Goal: Navigation & Orientation: Understand site structure

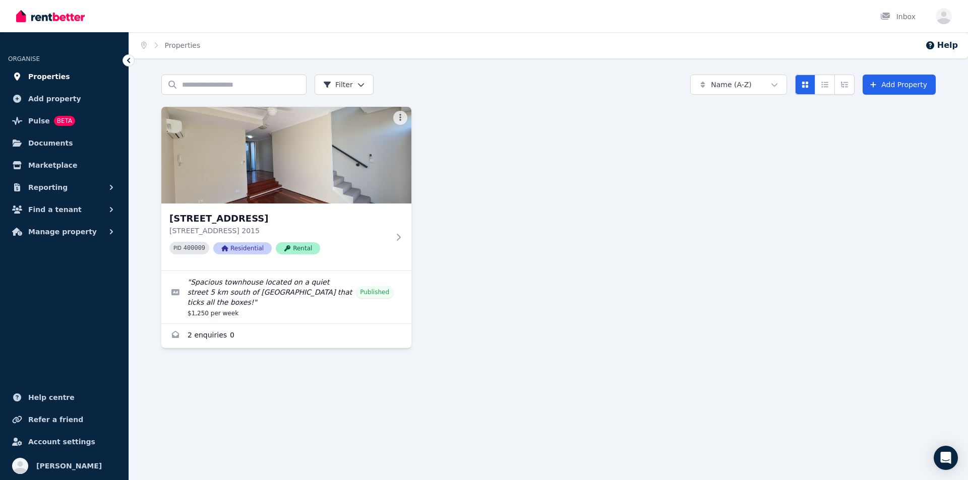
click at [47, 79] on span "Properties" at bounding box center [49, 77] width 42 height 12
click at [41, 140] on span "Documents" at bounding box center [50, 143] width 45 height 12
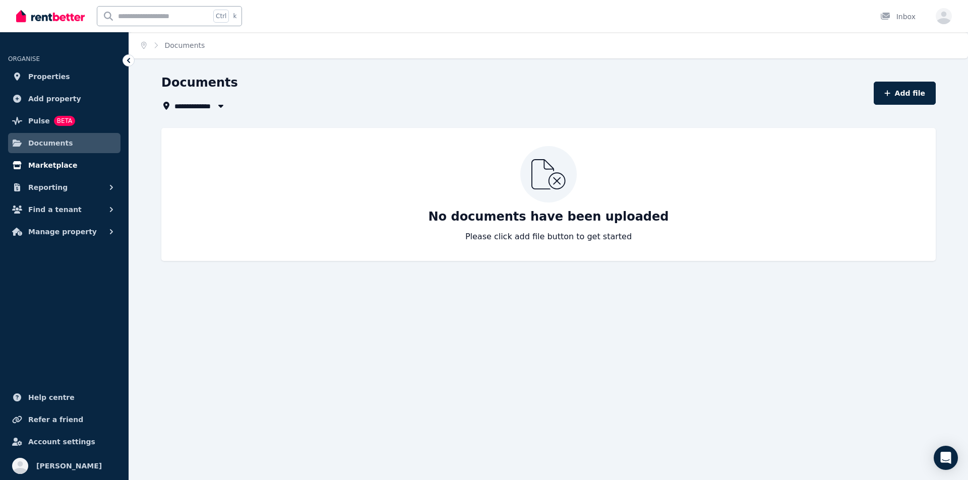
click at [43, 163] on span "Marketplace" at bounding box center [52, 165] width 49 height 12
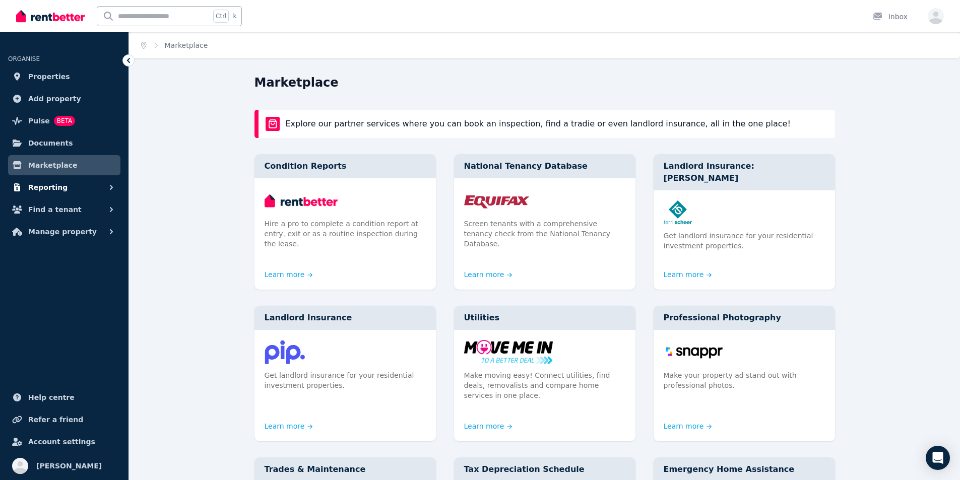
click at [50, 185] on span "Reporting" at bounding box center [47, 187] width 39 height 12
click at [59, 251] on span "Find a tenant" at bounding box center [54, 252] width 53 height 12
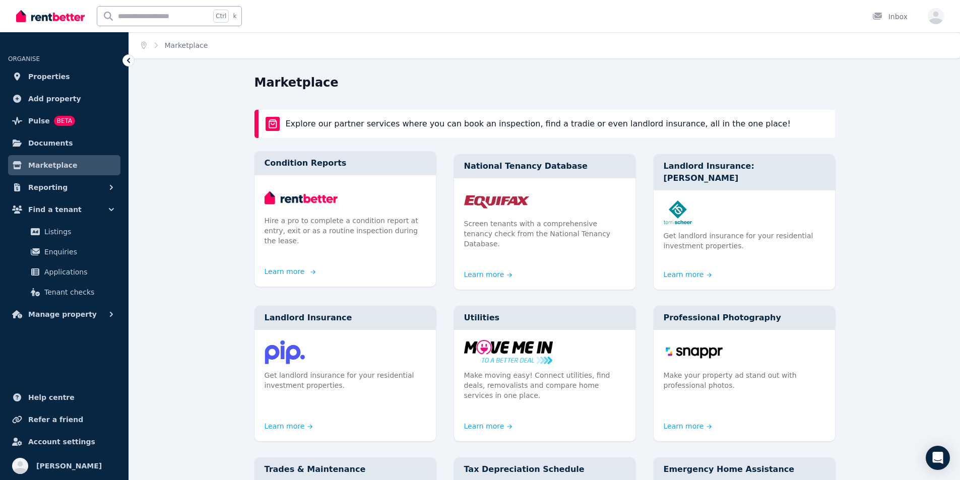
click at [283, 267] on link "Learn more" at bounding box center [289, 272] width 48 height 10
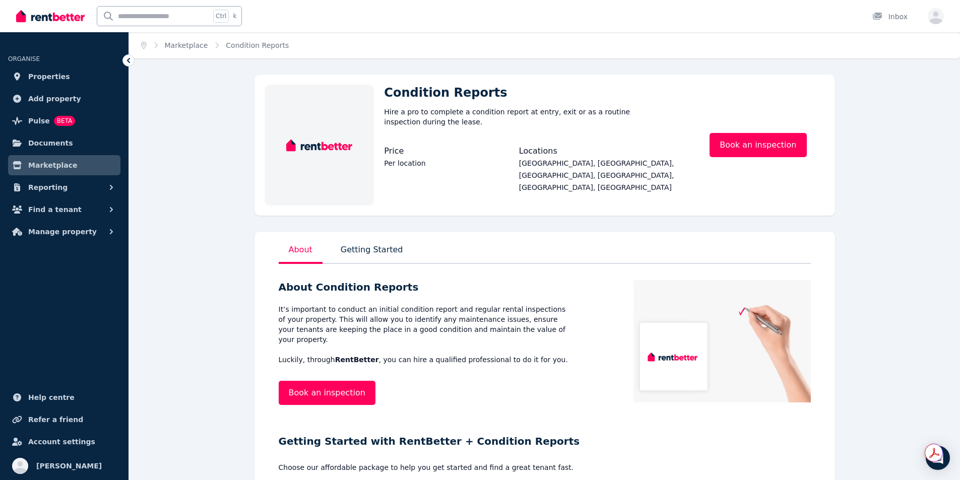
click at [356, 255] on p "Getting Started" at bounding box center [372, 253] width 67 height 22
click at [25, 15] on img at bounding box center [50, 16] width 69 height 15
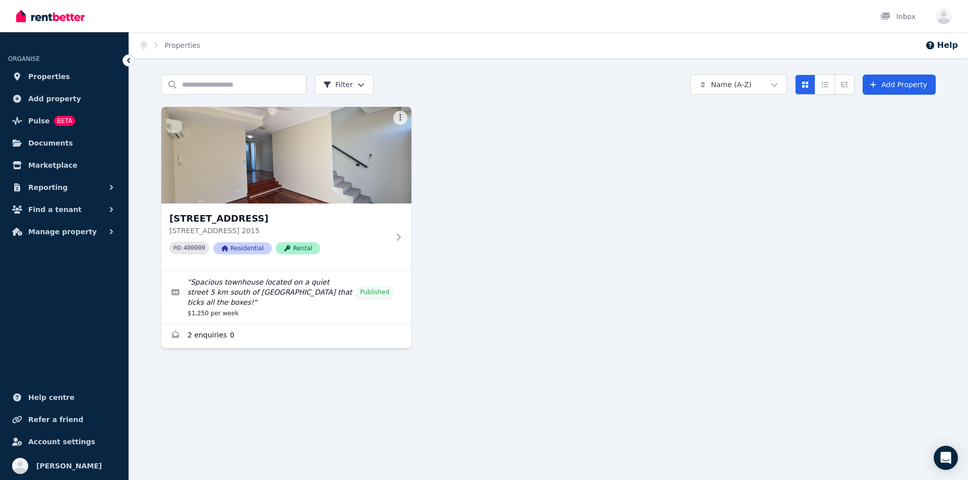
click at [44, 19] on img at bounding box center [50, 16] width 69 height 15
